Goal: Transaction & Acquisition: Obtain resource

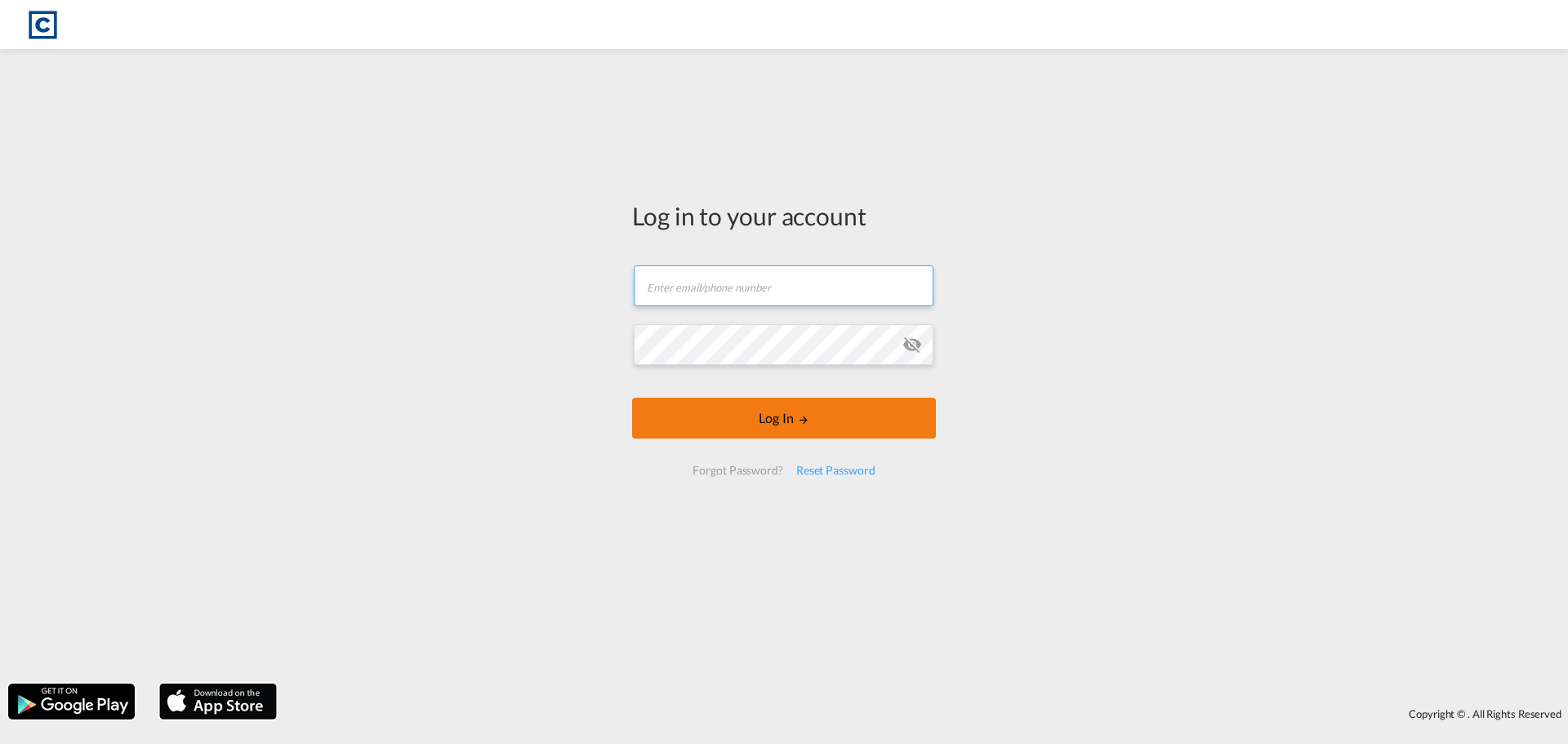
type input "[EMAIL_ADDRESS][PERSON_NAME][DOMAIN_NAME]"
click at [795, 428] on button "Log In" at bounding box center [784, 418] width 304 height 41
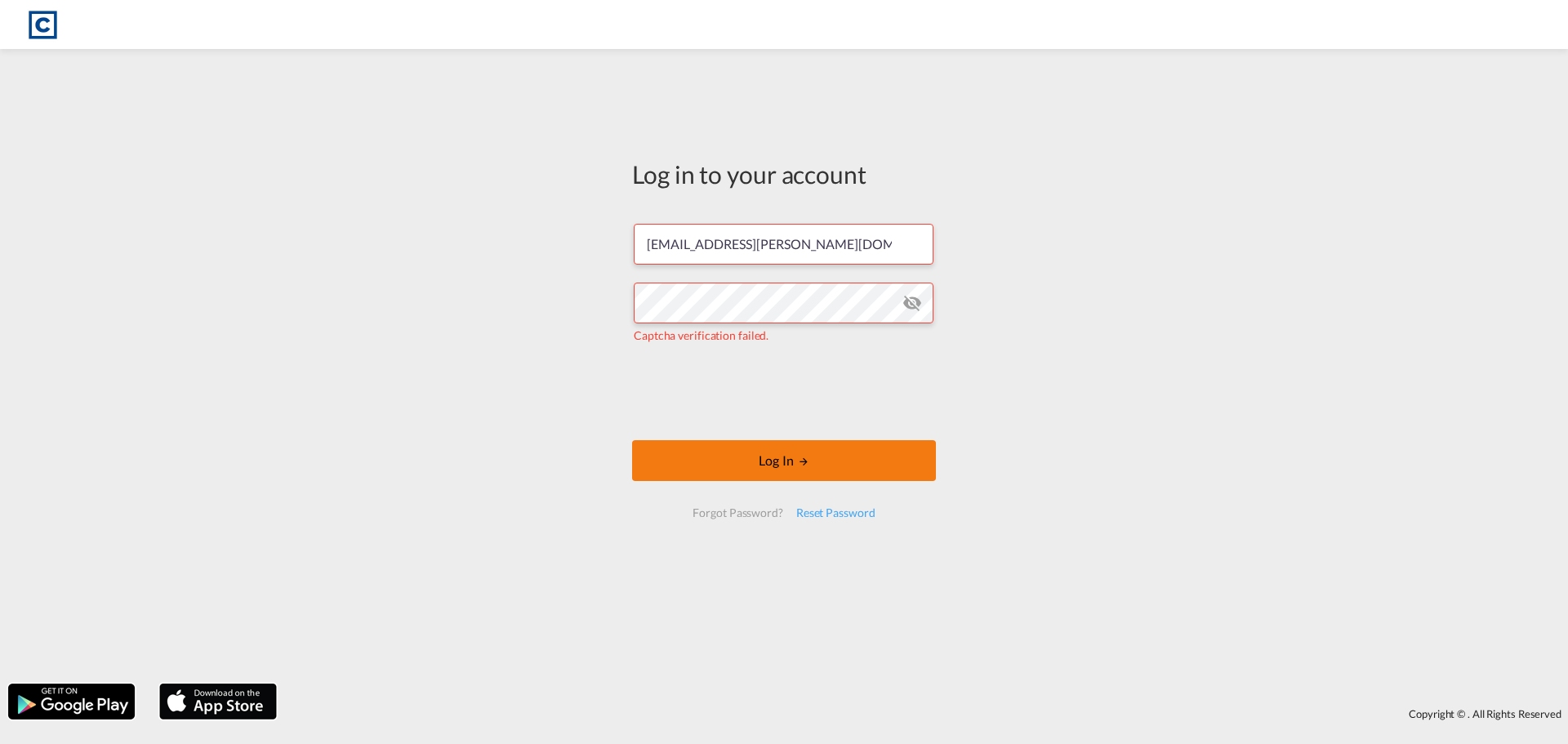
click at [774, 458] on button "Log In" at bounding box center [784, 460] width 304 height 41
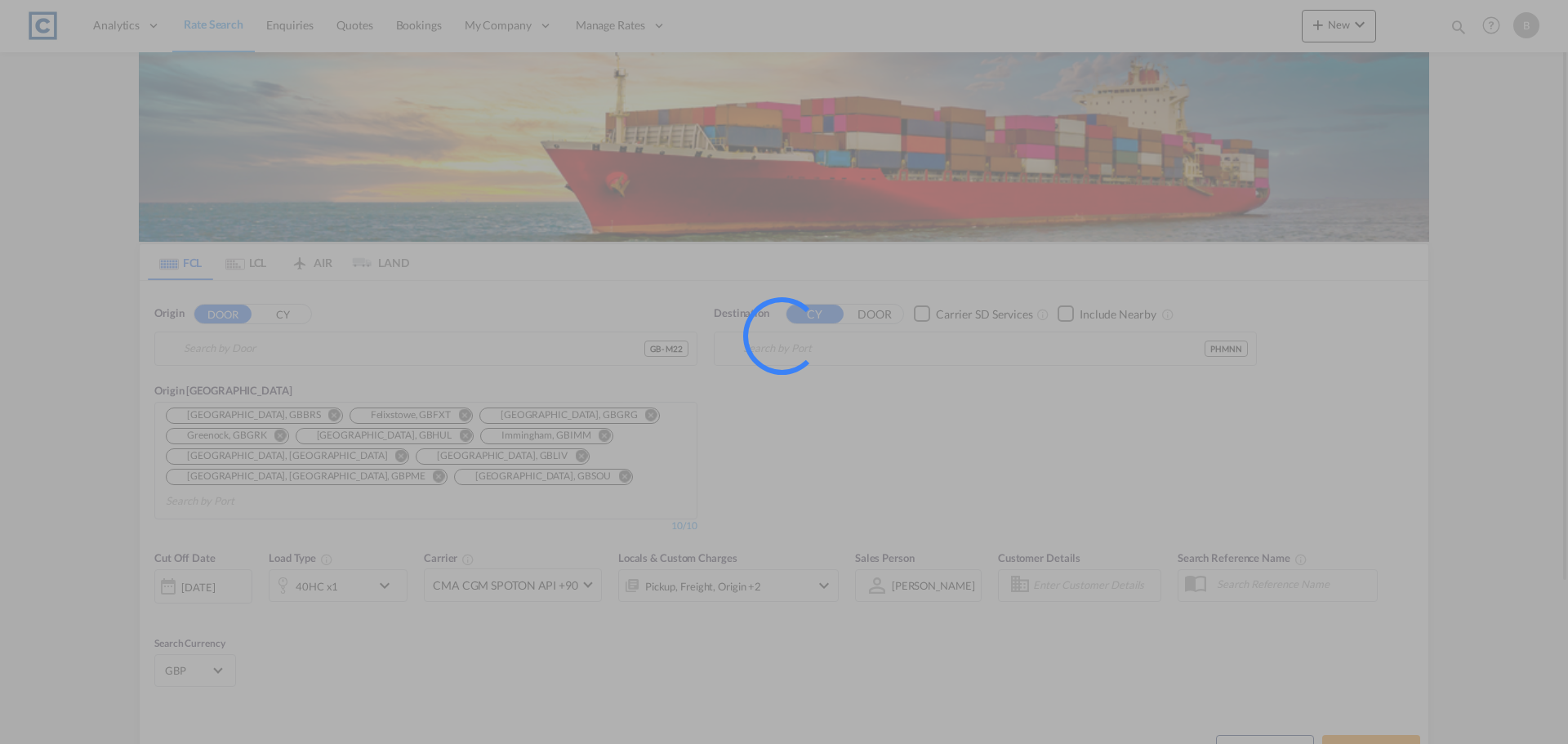
type input "GB-M22, [GEOGRAPHIC_DATA]"
type input "[GEOGRAPHIC_DATA], [GEOGRAPHIC_DATA]"
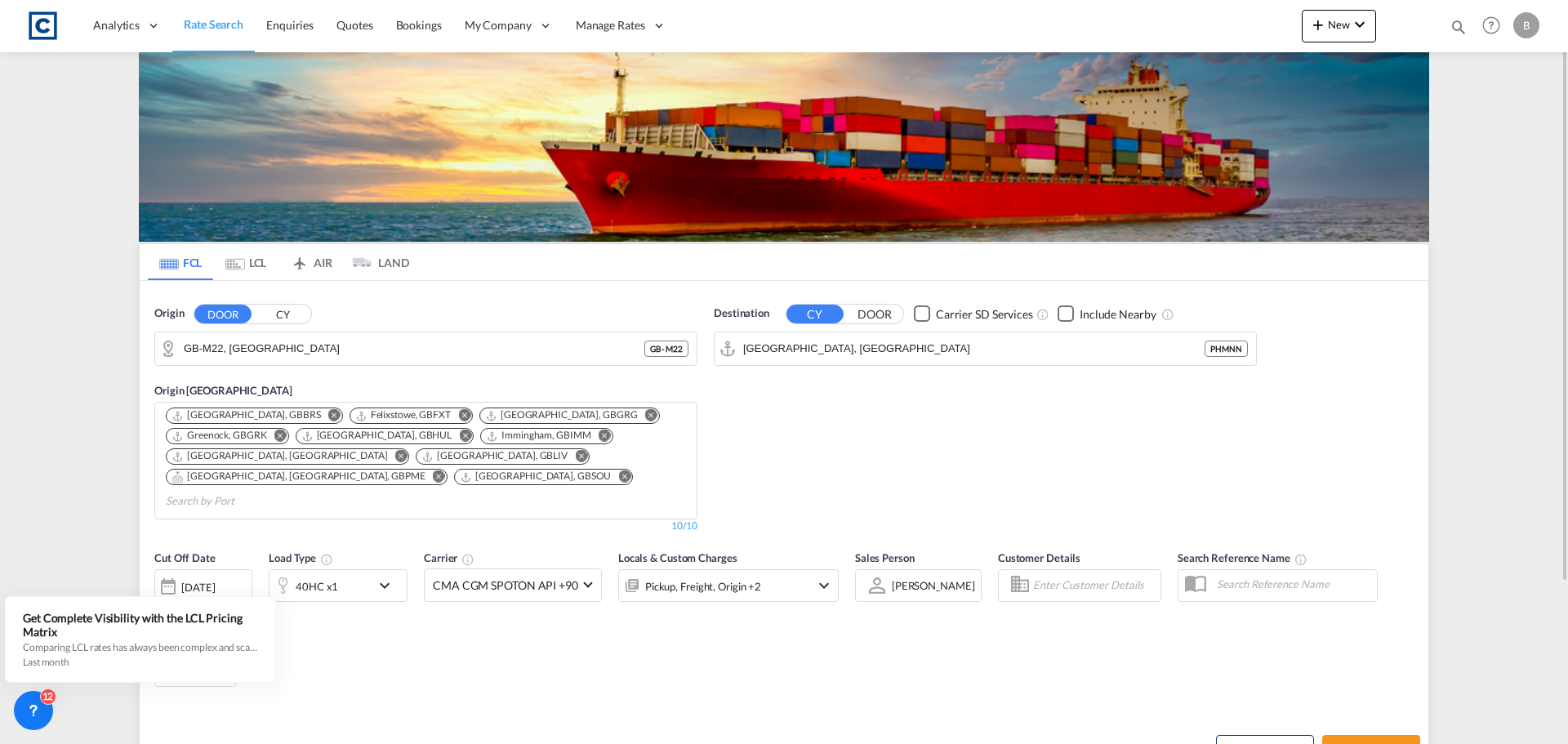
click at [250, 263] on md-tab-item "LCL" at bounding box center [246, 261] width 65 height 36
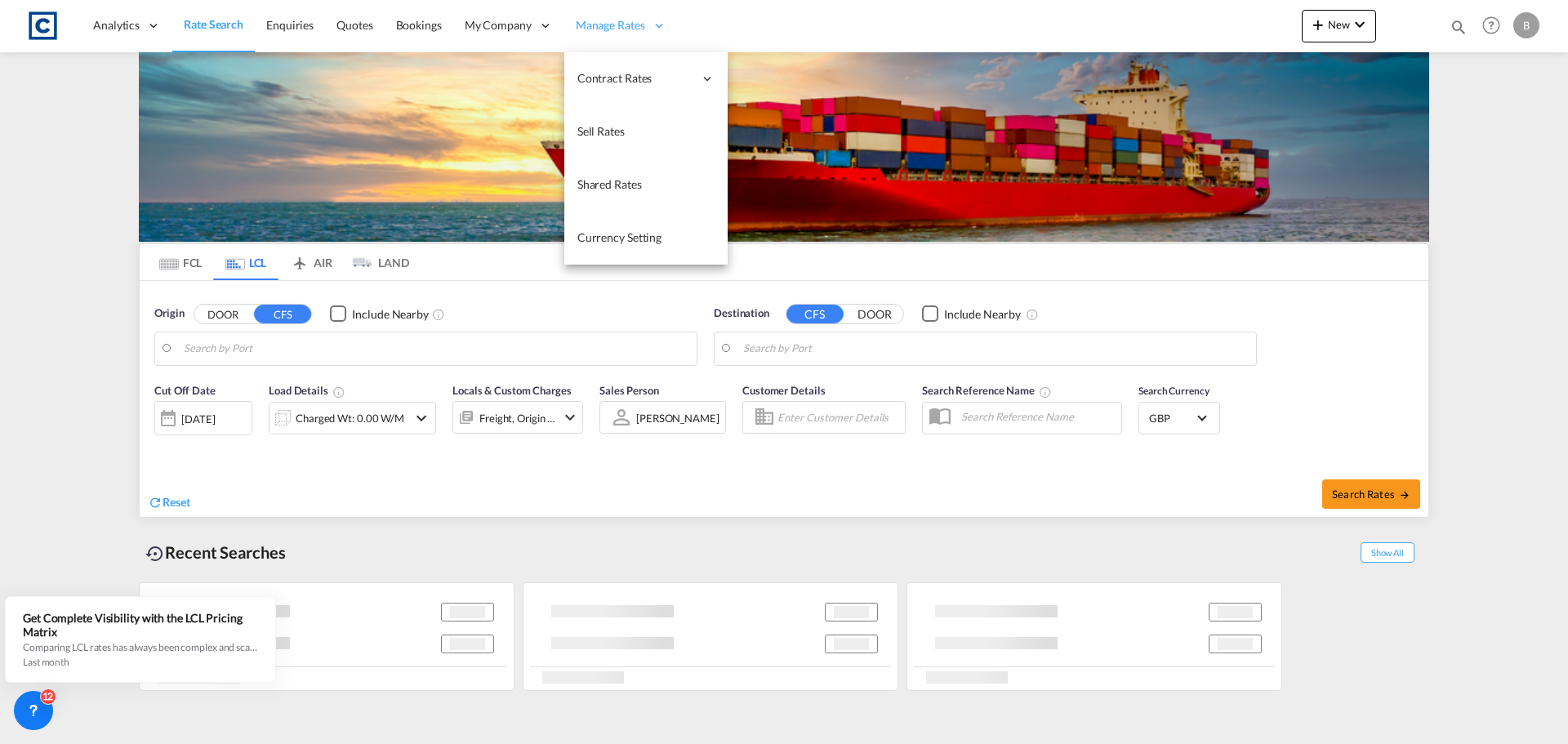
type input "GB-M4, [GEOGRAPHIC_DATA]"
type input "[GEOGRAPHIC_DATA], VNSGN"
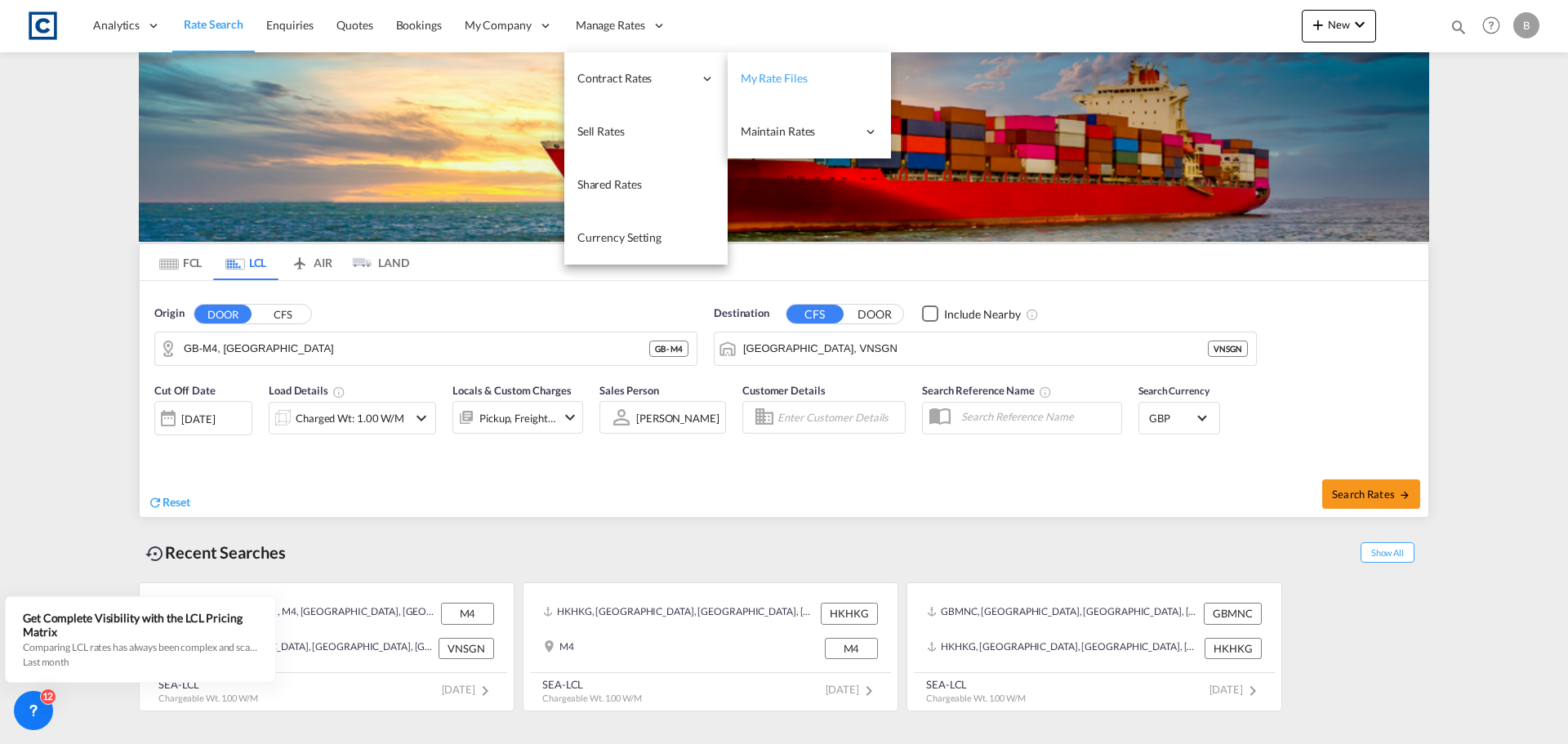
click at [788, 76] on span "My Rate Files" at bounding box center [773, 78] width 67 height 14
